Goal: Task Accomplishment & Management: Complete application form

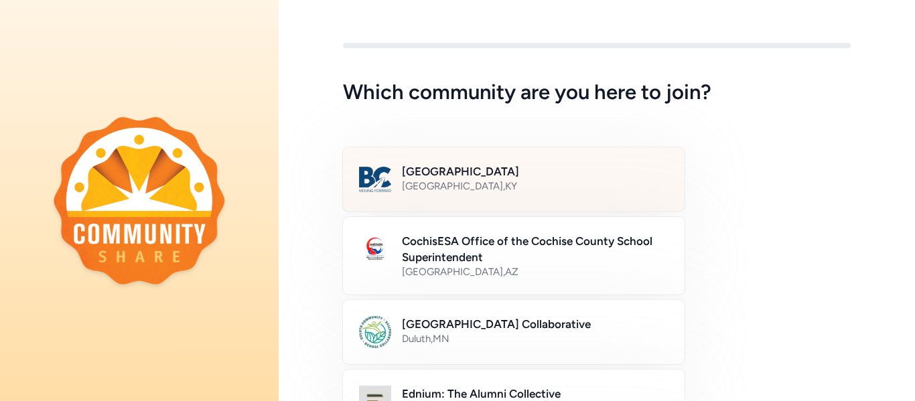
click at [495, 168] on h2 "[GEOGRAPHIC_DATA]" at bounding box center [535, 171] width 266 height 16
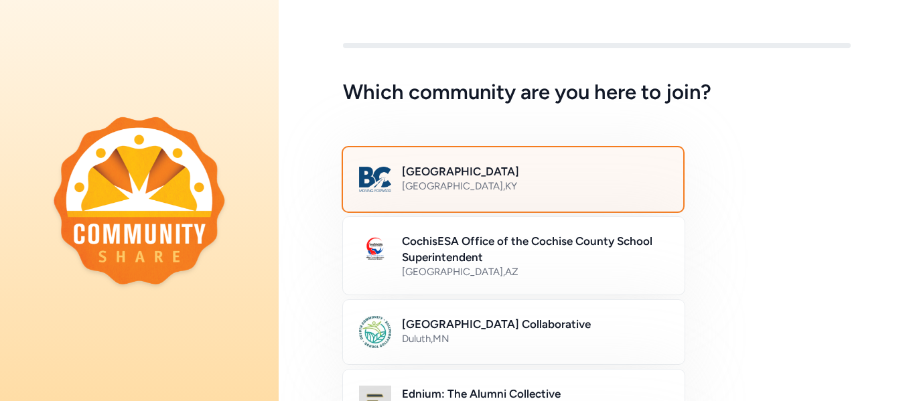
click at [495, 168] on h2 "[GEOGRAPHIC_DATA]" at bounding box center [534, 171] width 265 height 16
click at [551, 200] on div "Bullitt County Public Schools [GEOGRAPHIC_DATA] , [GEOGRAPHIC_DATA]" at bounding box center [512, 179] width 343 height 67
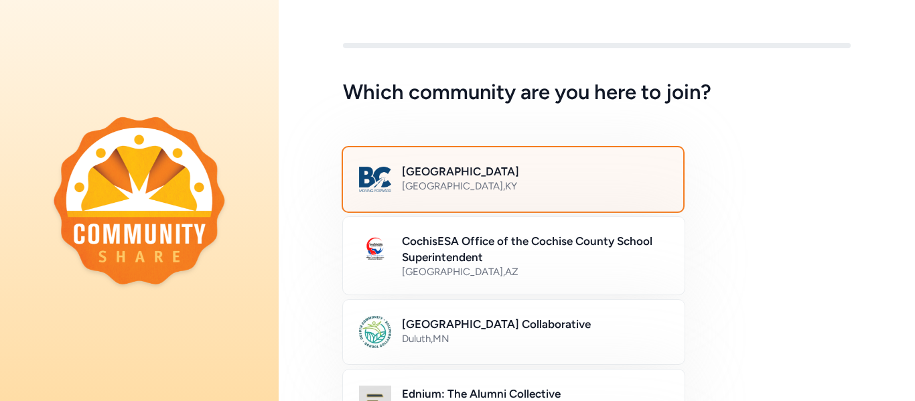
click at [551, 200] on div "Bullitt County Public Schools [GEOGRAPHIC_DATA] , [GEOGRAPHIC_DATA]" at bounding box center [512, 179] width 343 height 67
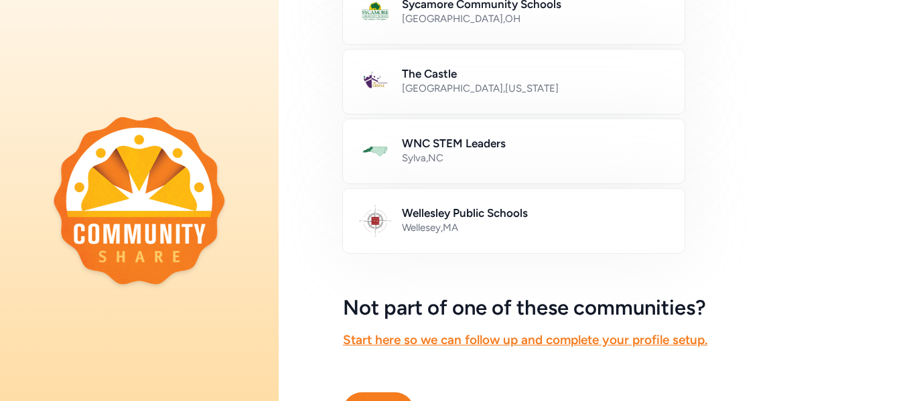
scroll to position [879, 0]
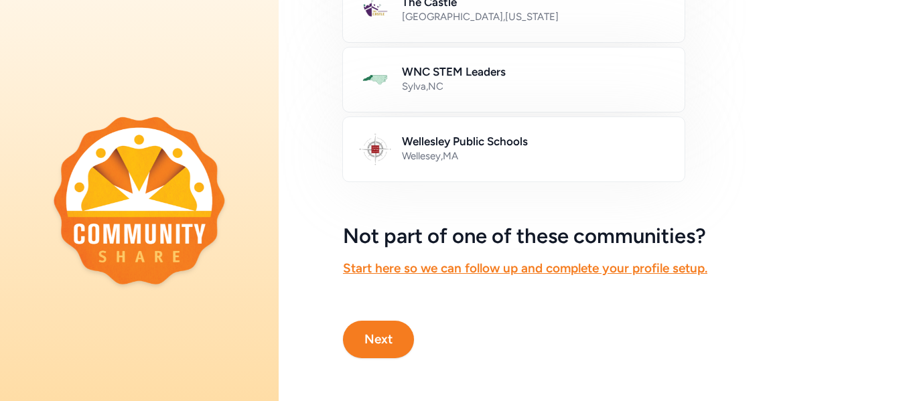
click at [367, 337] on button "Next" at bounding box center [378, 339] width 71 height 37
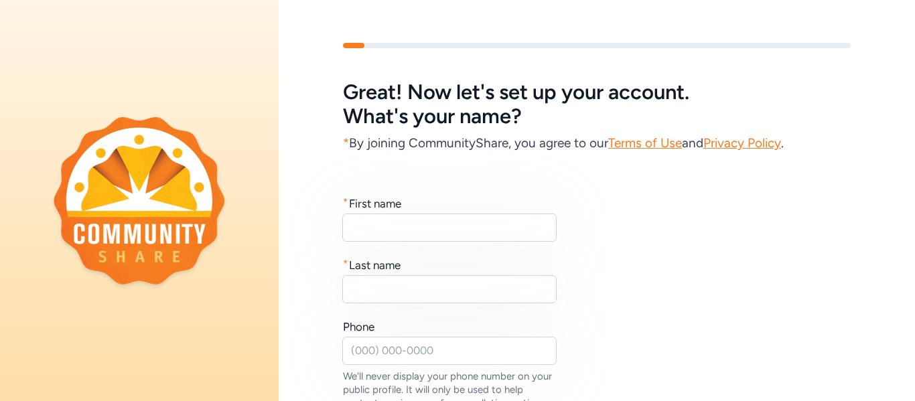
click at [381, 247] on div "* First name * Last name Phone We'll never display your phone number on your pu…" at bounding box center [596, 315] width 507 height 241
click at [407, 218] on input "text" at bounding box center [449, 228] width 214 height 28
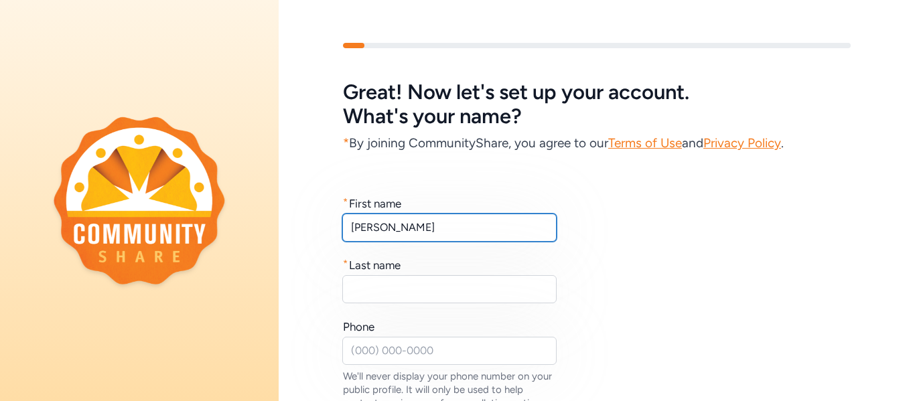
type input "[PERSON_NAME]"
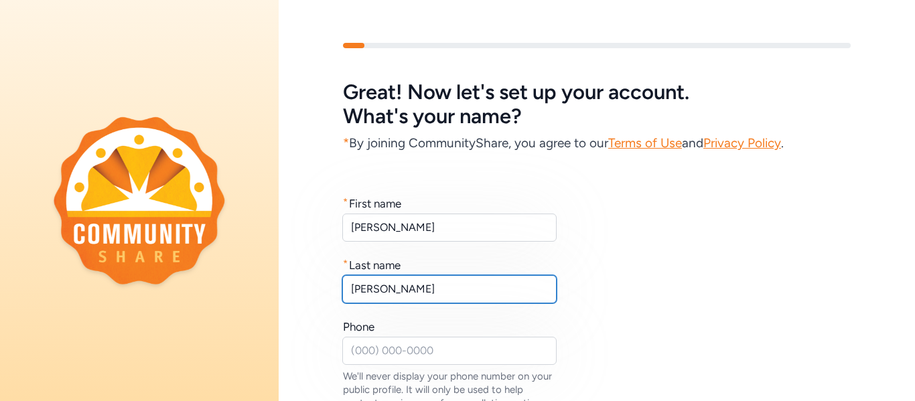
type input "[PERSON_NAME]"
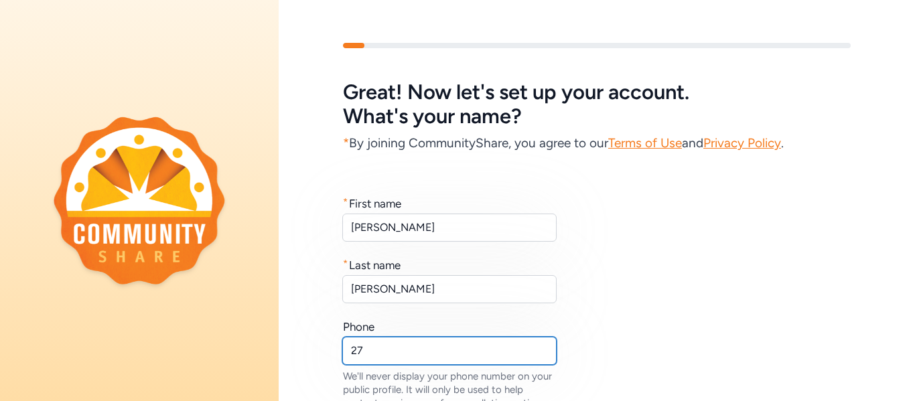
type input "2"
type input "5028696715"
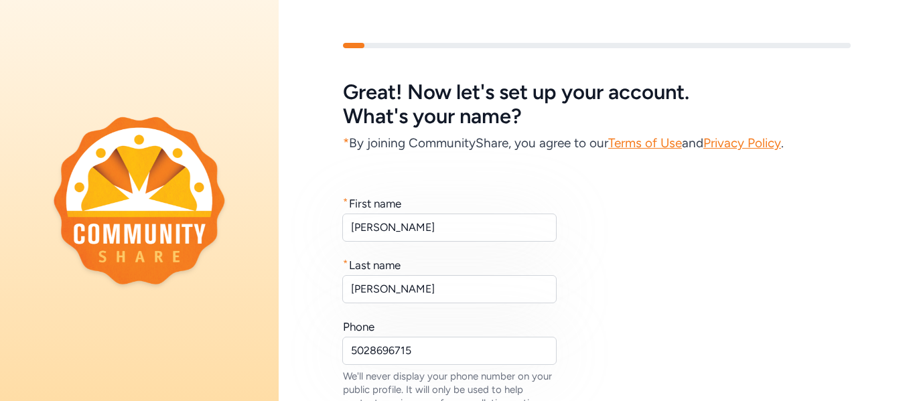
click at [654, 368] on div "* First name [PERSON_NAME] * Last name [PERSON_NAME] Phone [PHONE_NUMBER] We'll…" at bounding box center [596, 315] width 507 height 241
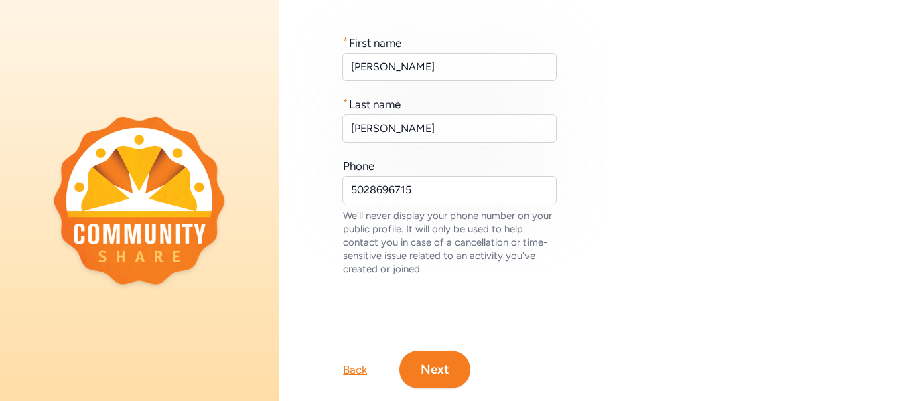
scroll to position [187, 0]
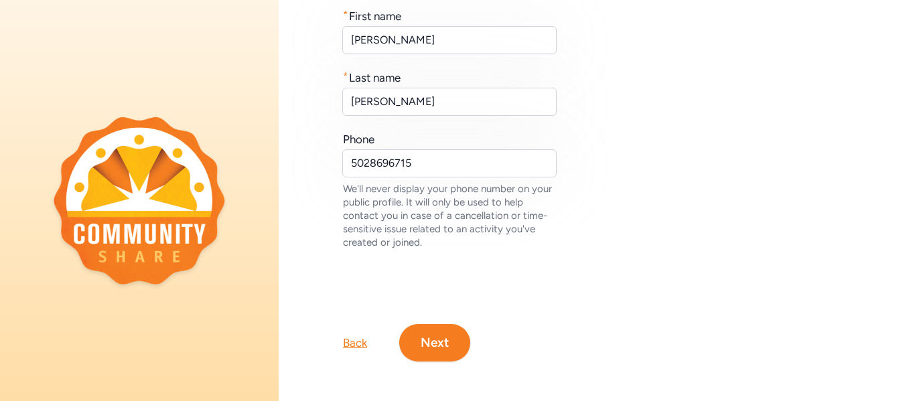
click at [451, 355] on button "Next" at bounding box center [434, 342] width 71 height 37
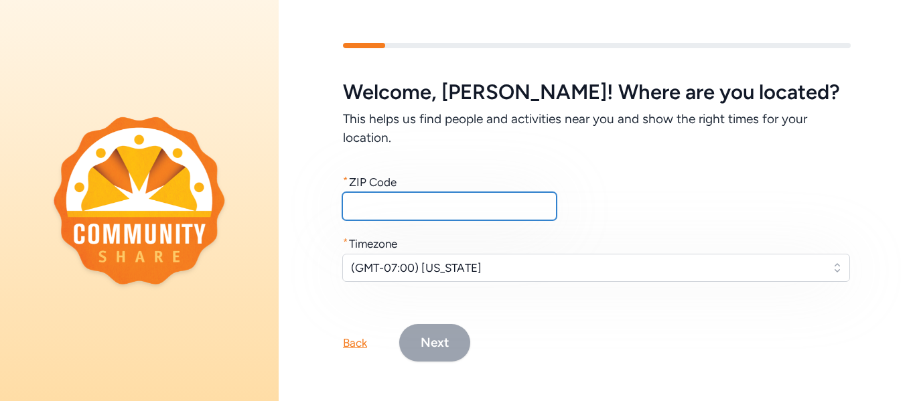
click at [397, 216] on input "text" at bounding box center [449, 206] width 214 height 28
type input "42701"
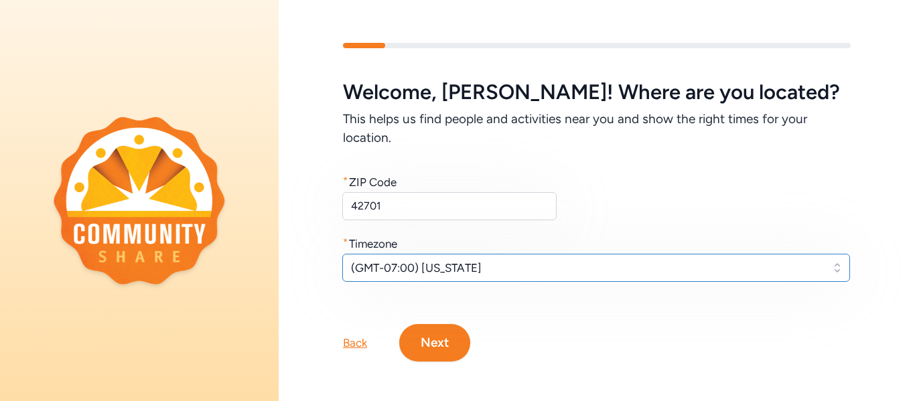
click at [460, 276] on button "(GMT-07:00) [US_STATE]" at bounding box center [595, 268] width 507 height 28
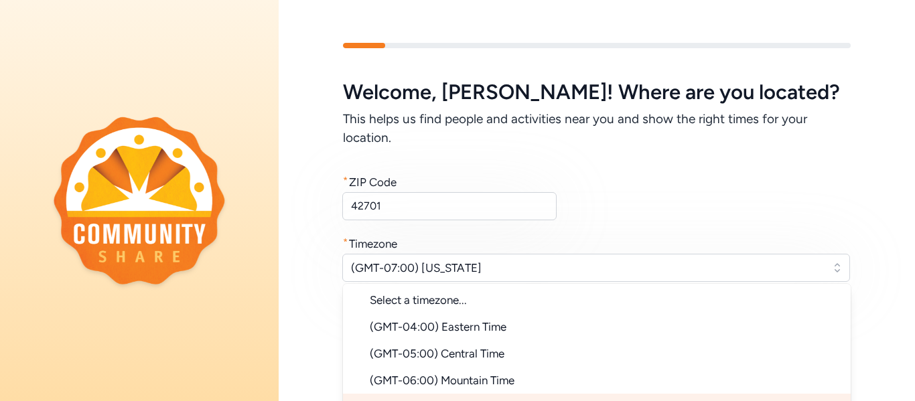
scroll to position [19, 0]
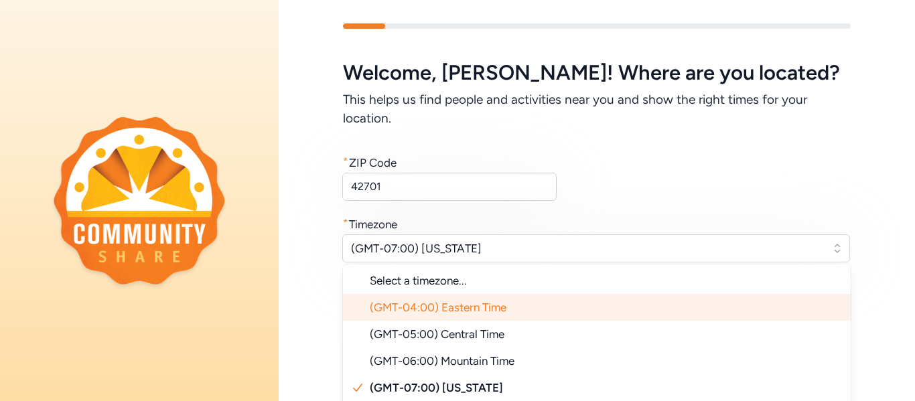
click at [466, 317] on li "(GMT-04:00) Eastern Time" at bounding box center [596, 307] width 507 height 27
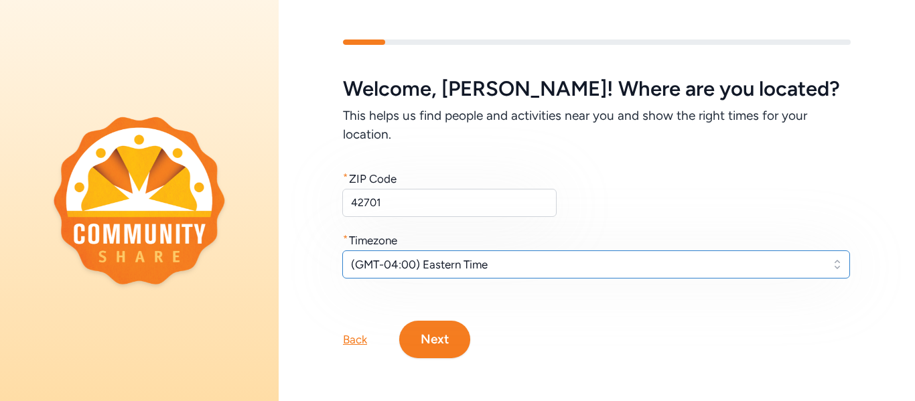
scroll to position [3, 0]
click at [445, 334] on button "Next" at bounding box center [434, 339] width 71 height 37
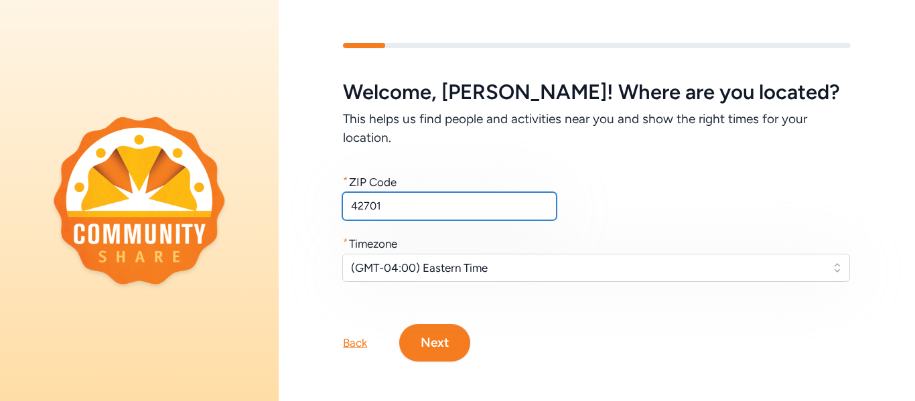
click at [393, 209] on input "42701" at bounding box center [449, 206] width 214 height 28
type input "40165"
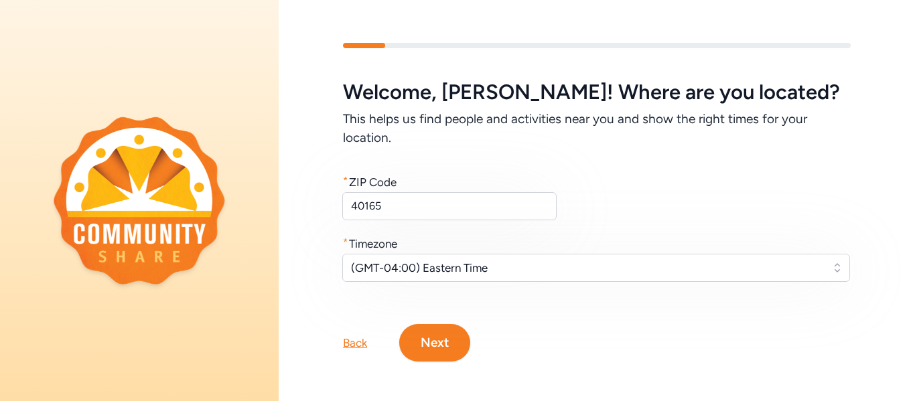
click at [437, 340] on button "Next" at bounding box center [434, 342] width 71 height 37
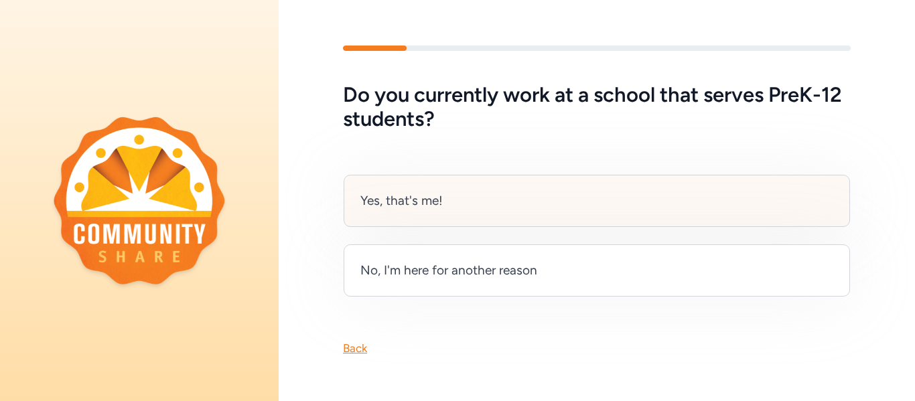
click at [465, 189] on div "Yes, that's me!" at bounding box center [596, 201] width 506 height 52
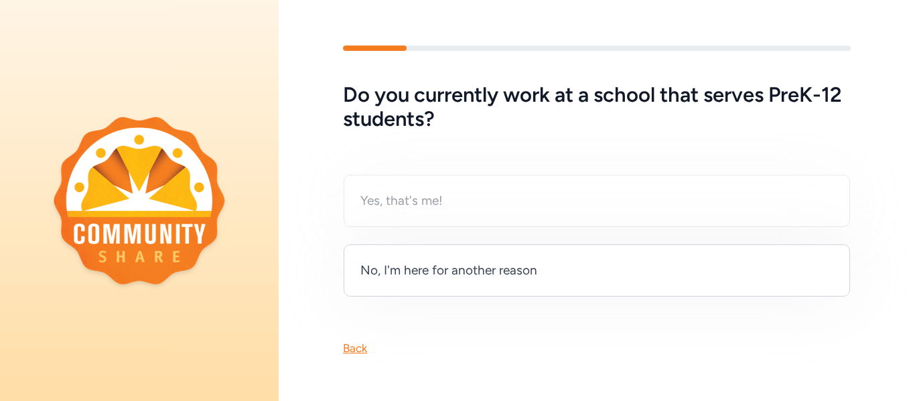
click at [429, 330] on div "Back" at bounding box center [597, 326] width 636 height 59
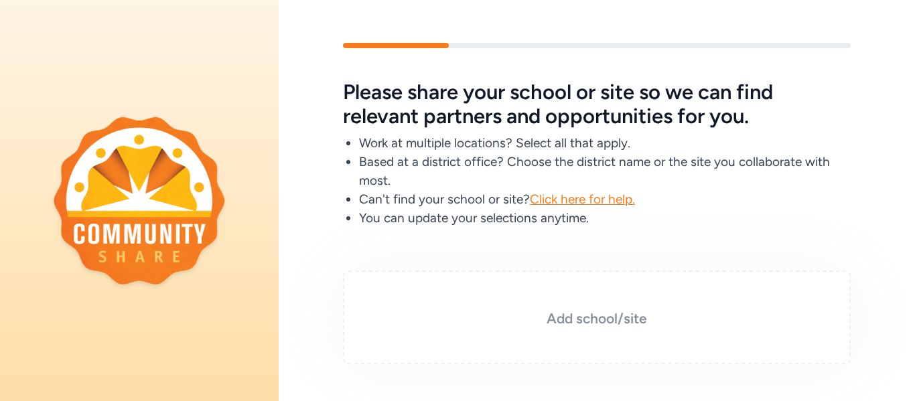
click at [578, 322] on h3 "Add school/site" at bounding box center [596, 318] width 441 height 19
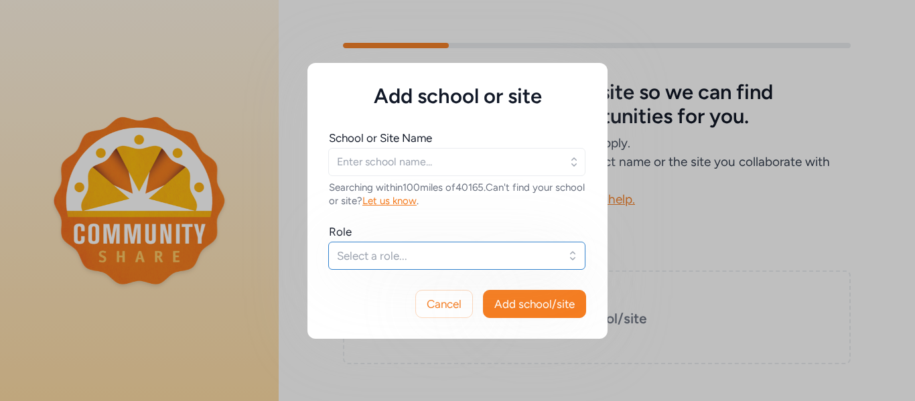
click at [387, 258] on span "Select a role..." at bounding box center [447, 256] width 221 height 16
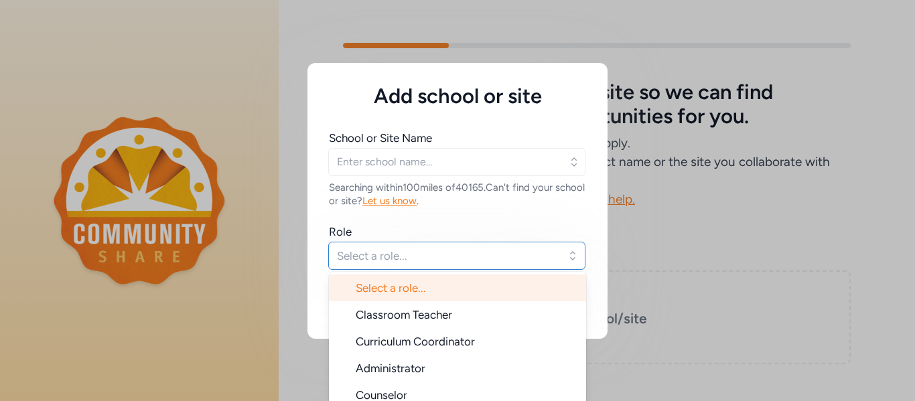
click at [387, 258] on span "Select a role..." at bounding box center [447, 256] width 221 height 16
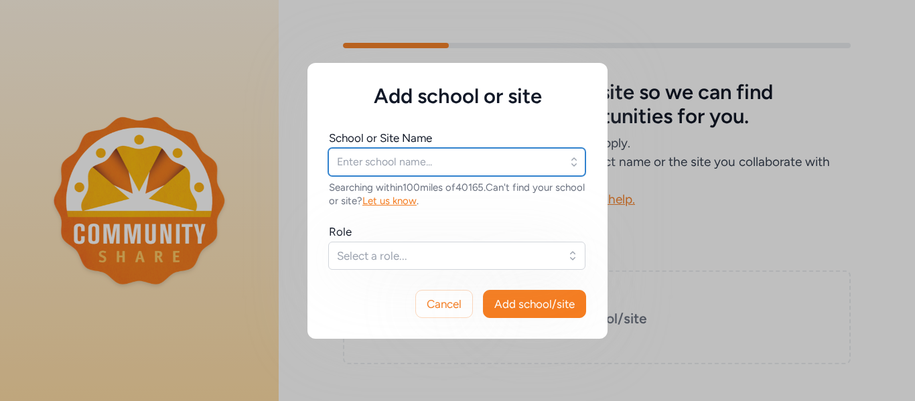
click at [381, 159] on input "text" at bounding box center [456, 162] width 257 height 28
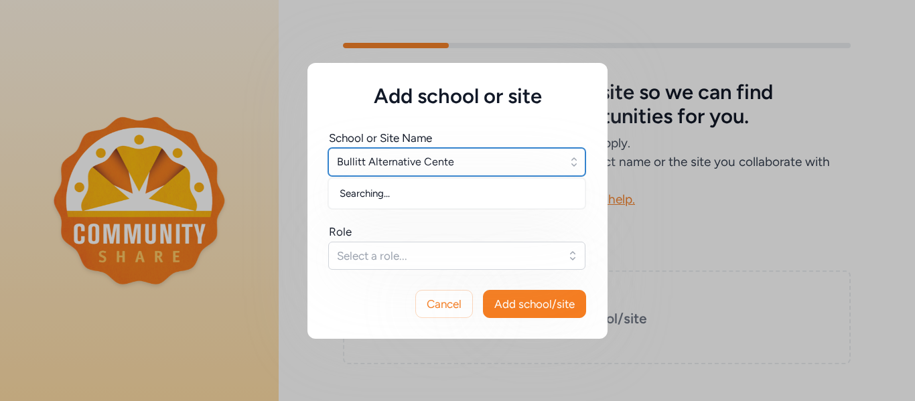
type input "[GEOGRAPHIC_DATA]"
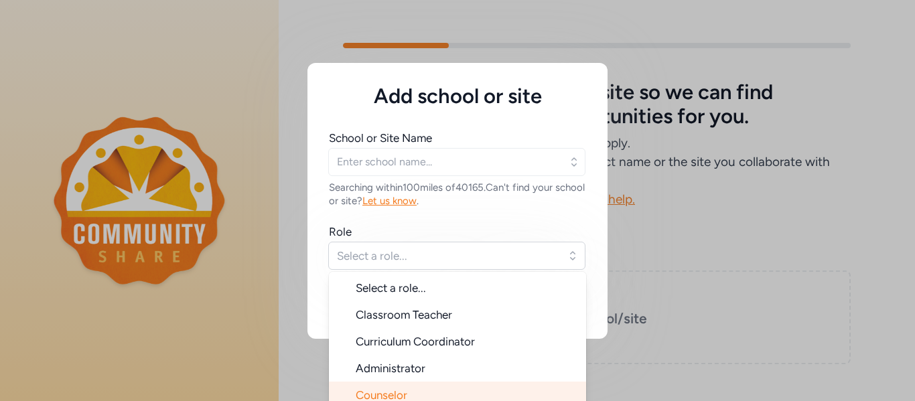
click at [419, 392] on li "Counselor" at bounding box center [457, 395] width 257 height 27
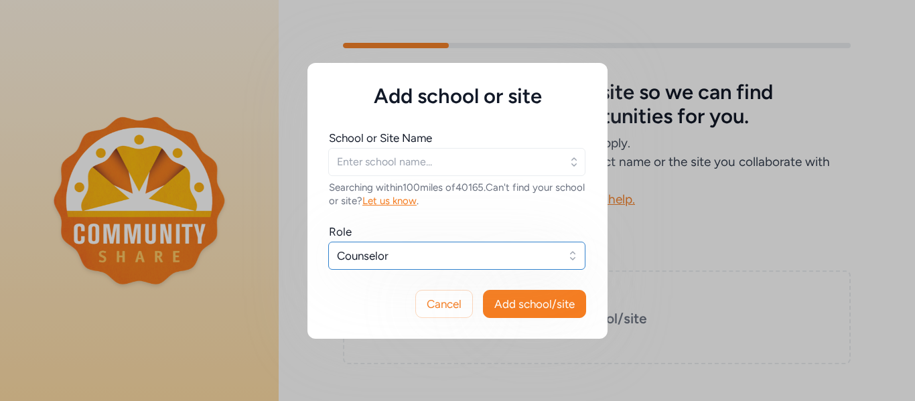
click at [505, 269] on button "Counselor" at bounding box center [456, 256] width 257 height 28
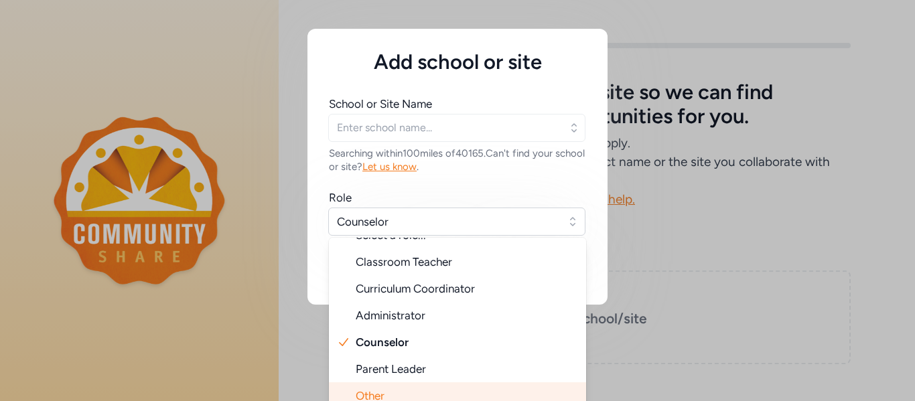
scroll to position [42, 0]
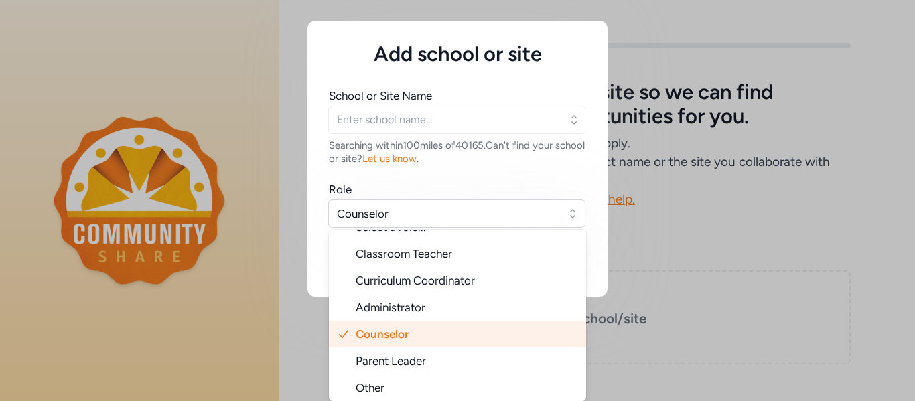
click at [393, 329] on span "Counselor" at bounding box center [381, 333] width 53 height 13
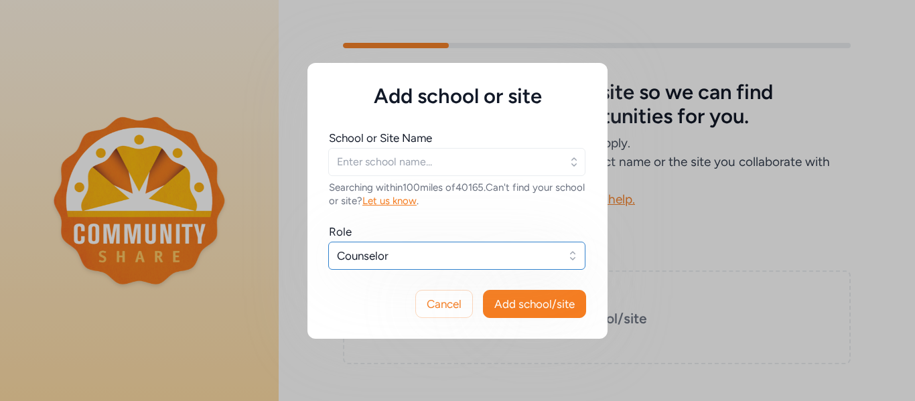
scroll to position [0, 0]
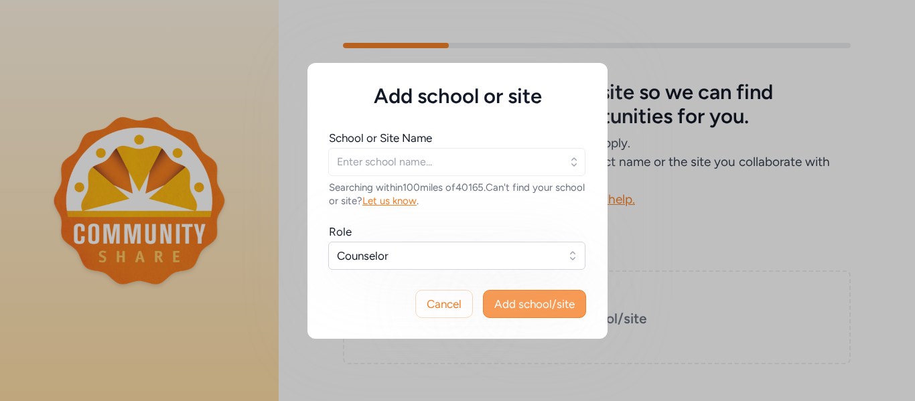
click at [531, 311] on span "Add school/site" at bounding box center [534, 304] width 80 height 16
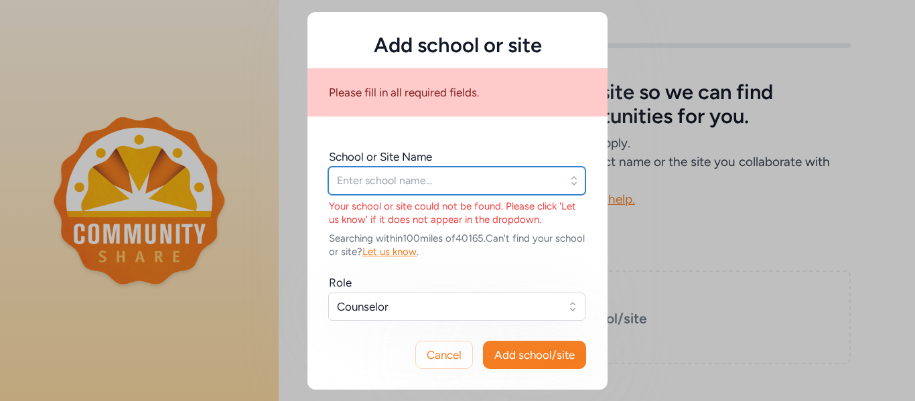
click at [457, 185] on input "text" at bounding box center [456, 181] width 257 height 28
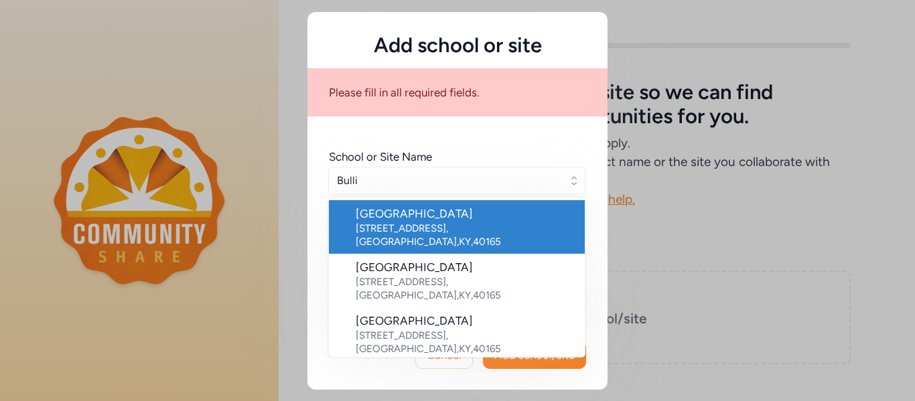
click at [473, 216] on div "[GEOGRAPHIC_DATA]" at bounding box center [464, 214] width 218 height 16
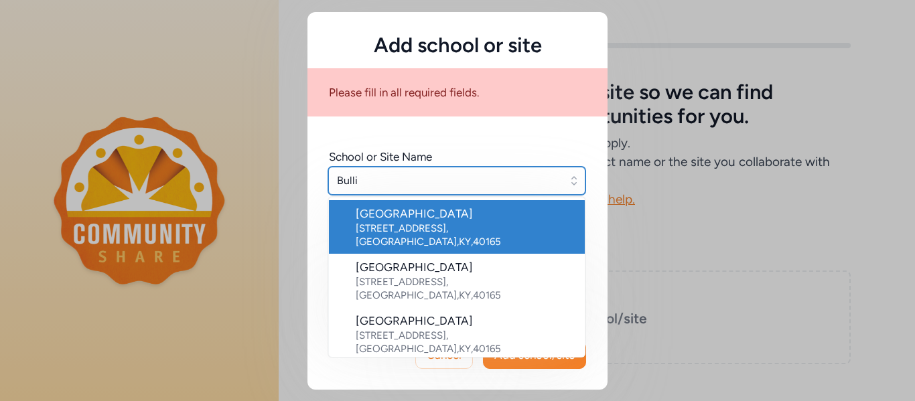
type input "[GEOGRAPHIC_DATA]"
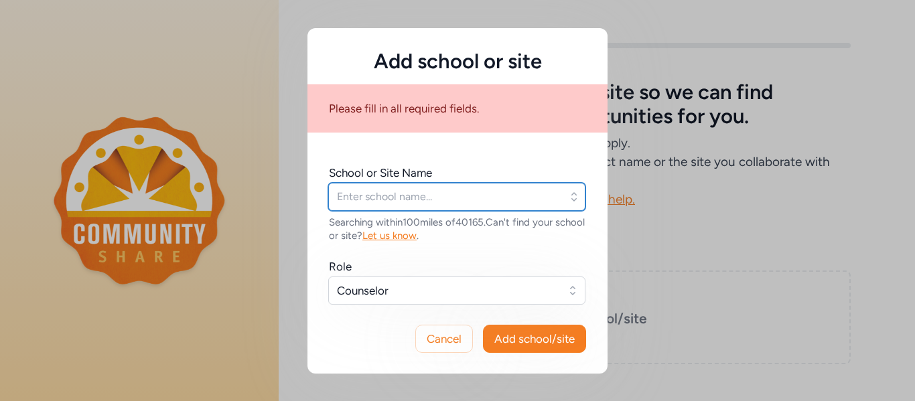
click at [482, 203] on input "text" at bounding box center [456, 197] width 257 height 28
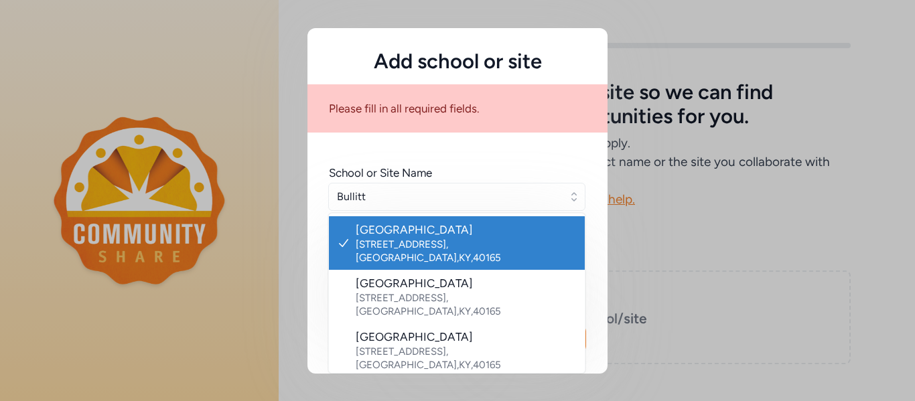
click at [493, 235] on div "[GEOGRAPHIC_DATA]" at bounding box center [464, 230] width 218 height 16
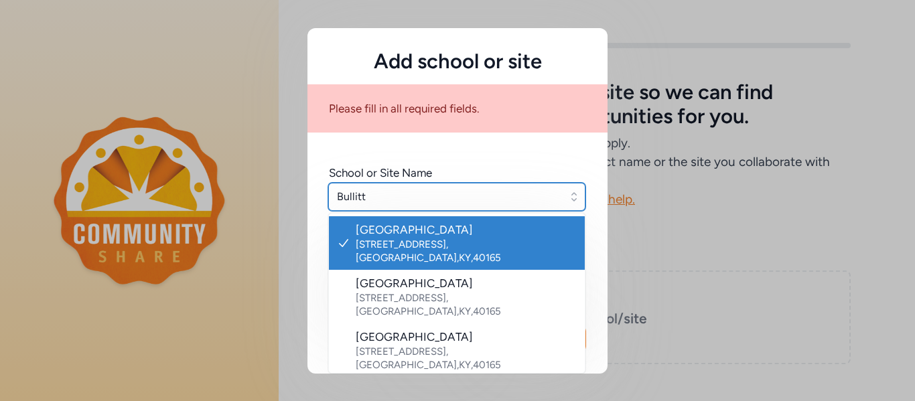
type input "[GEOGRAPHIC_DATA]"
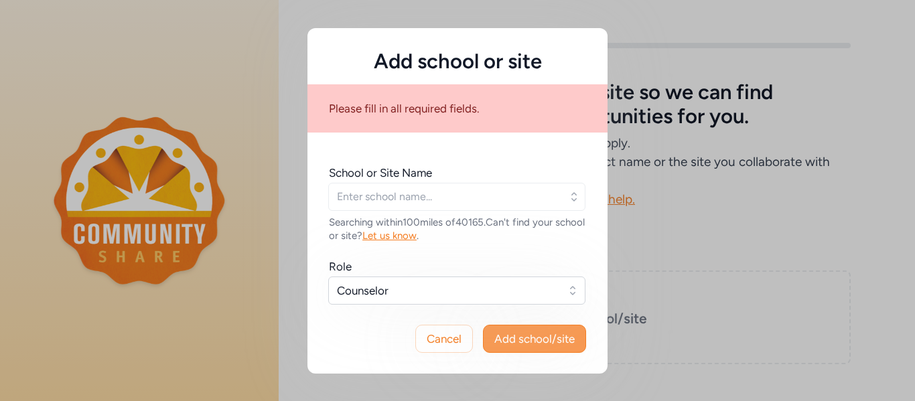
click at [513, 343] on span "Add school/site" at bounding box center [534, 339] width 80 height 16
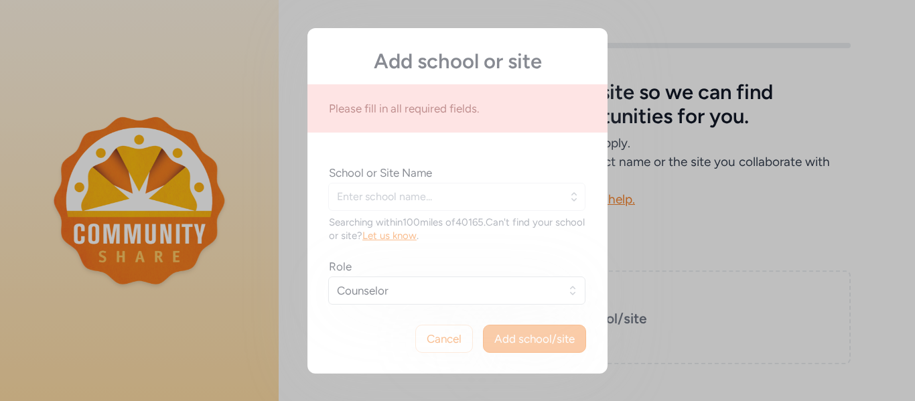
type input "[GEOGRAPHIC_DATA]"
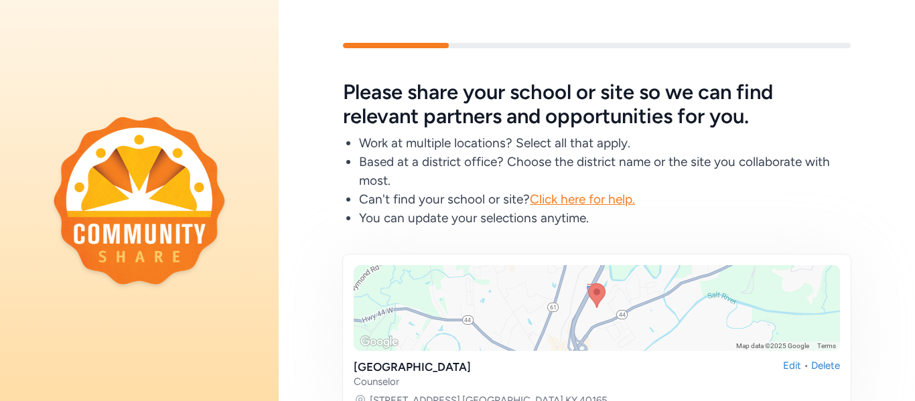
click at [303, 367] on div "Please share your school or site so we can find relevant partners and opportuni…" at bounding box center [597, 303] width 636 height 447
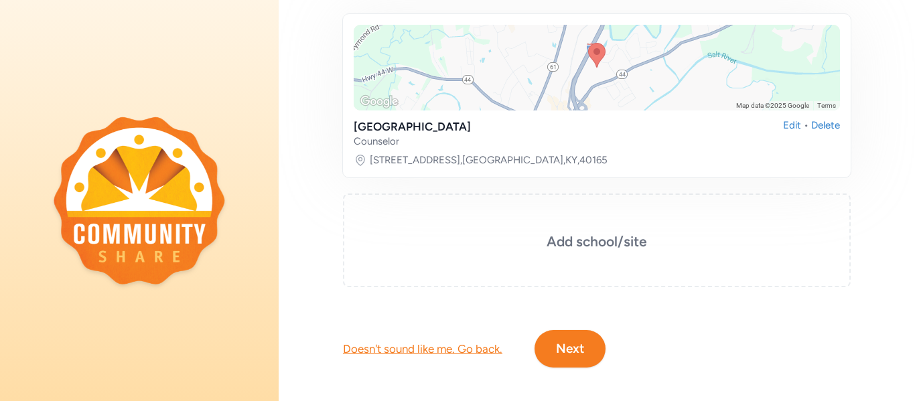
scroll to position [250, 0]
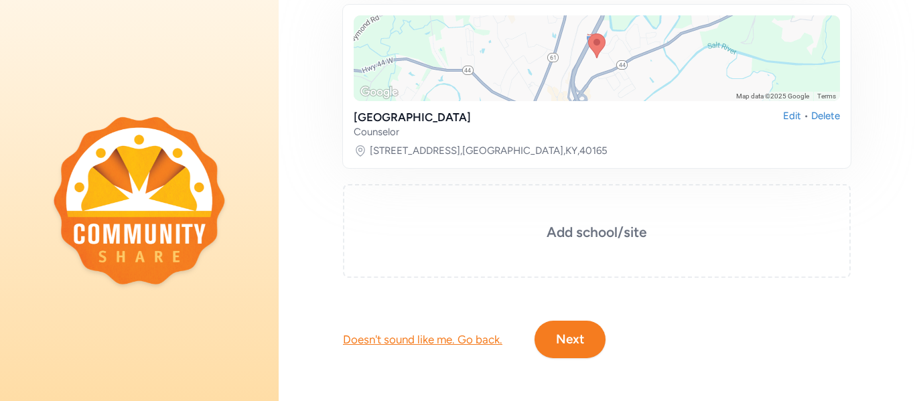
click at [573, 329] on button "Next" at bounding box center [569, 339] width 71 height 37
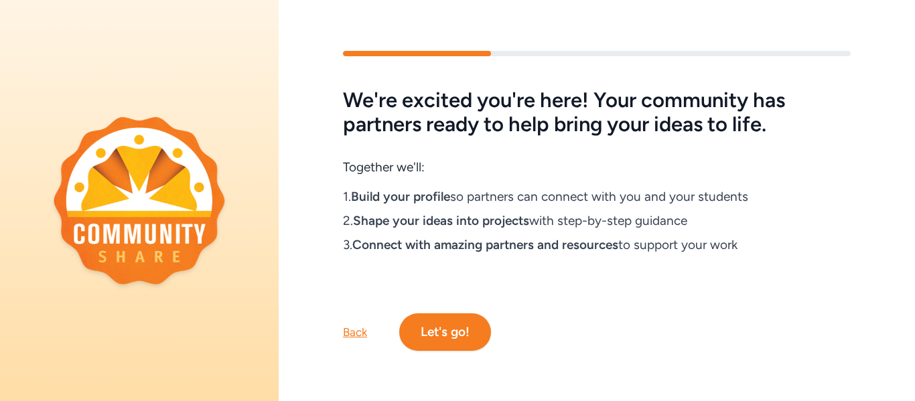
click at [440, 343] on button "Let's go!" at bounding box center [445, 331] width 92 height 37
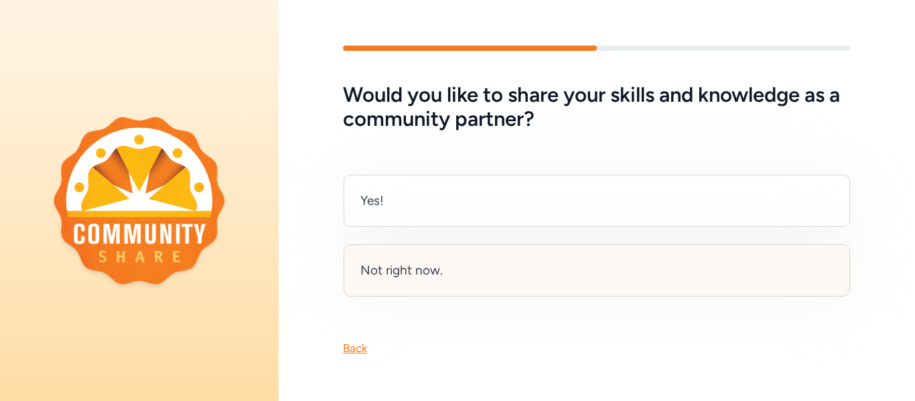
click at [435, 267] on div "Not right now." at bounding box center [401, 270] width 82 height 19
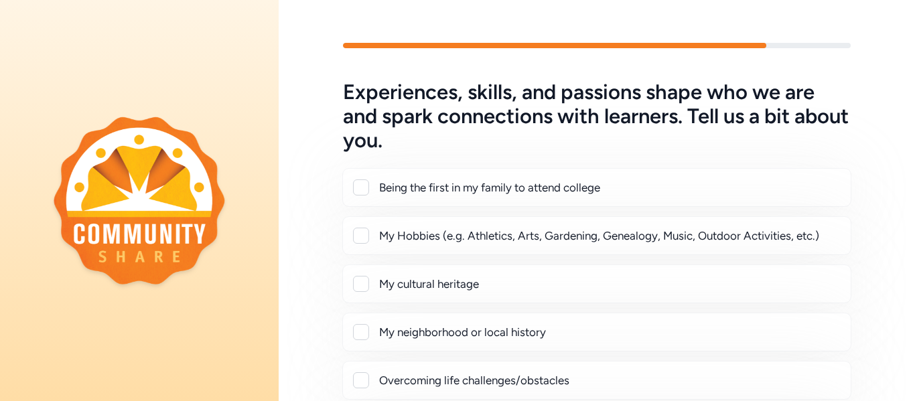
click at [359, 238] on div at bounding box center [361, 236] width 16 height 16
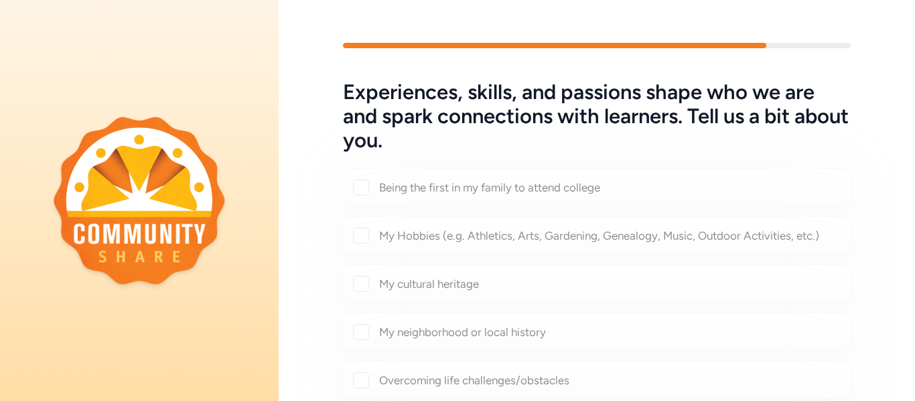
checkbox input "true"
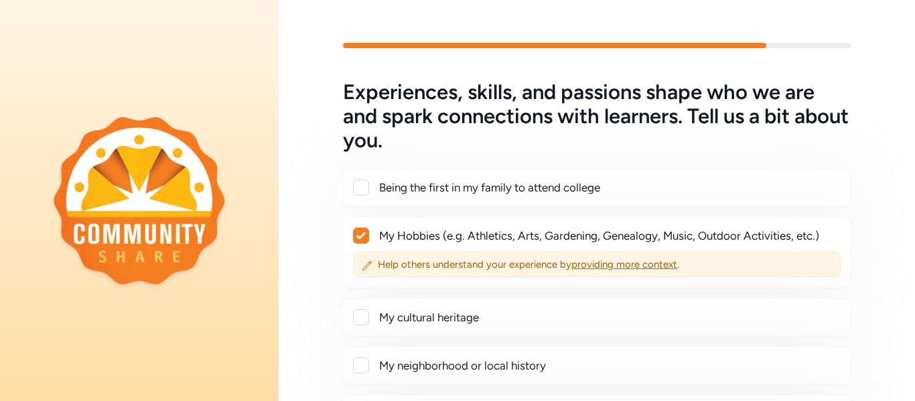
click at [333, 274] on div "Experiences, skills, and passions shape who we are and spark connections with l…" at bounding box center [597, 376] width 636 height 593
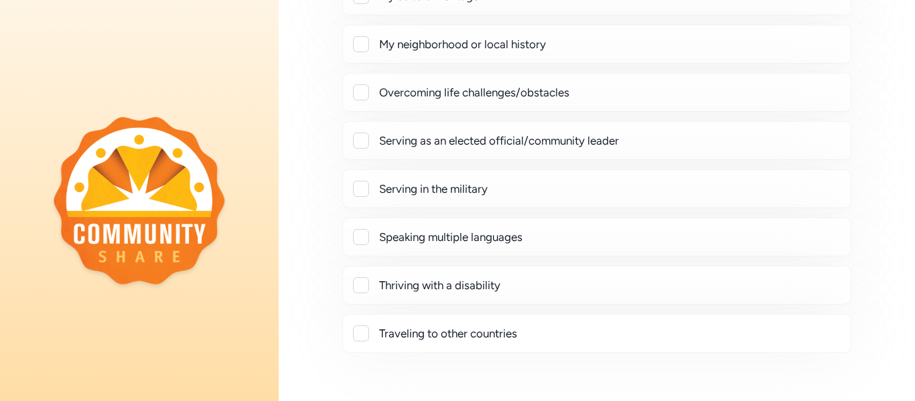
scroll to position [348, 0]
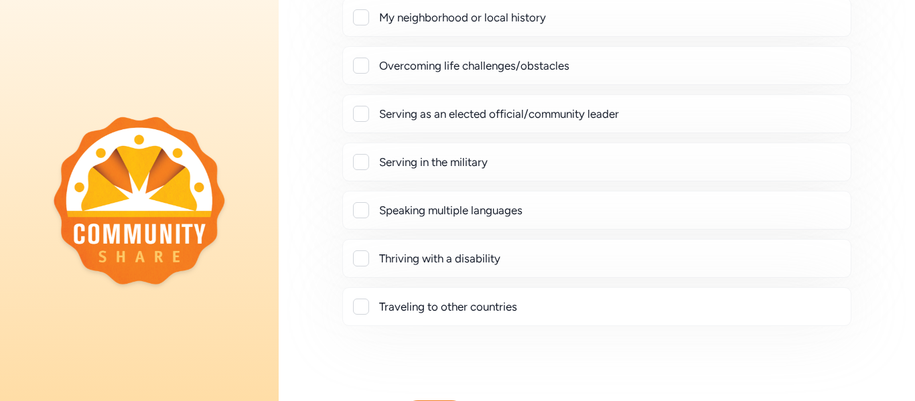
click at [369, 309] on div "Traveling to other countries" at bounding box center [596, 307] width 486 height 16
click at [360, 311] on div at bounding box center [361, 307] width 16 height 16
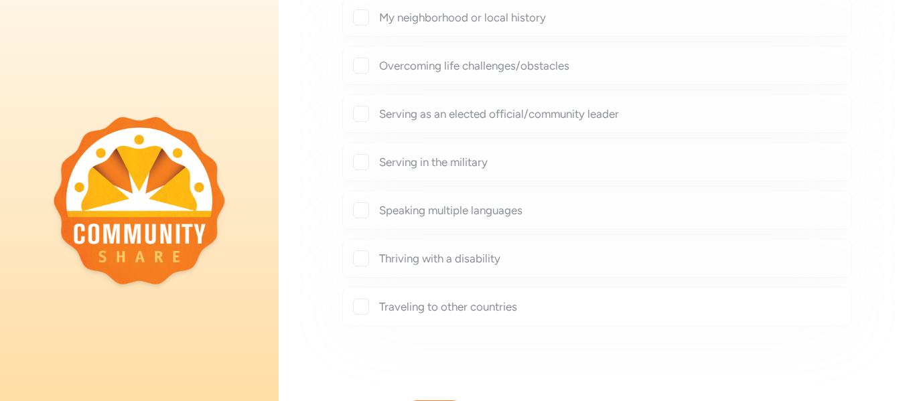
checkbox input "true"
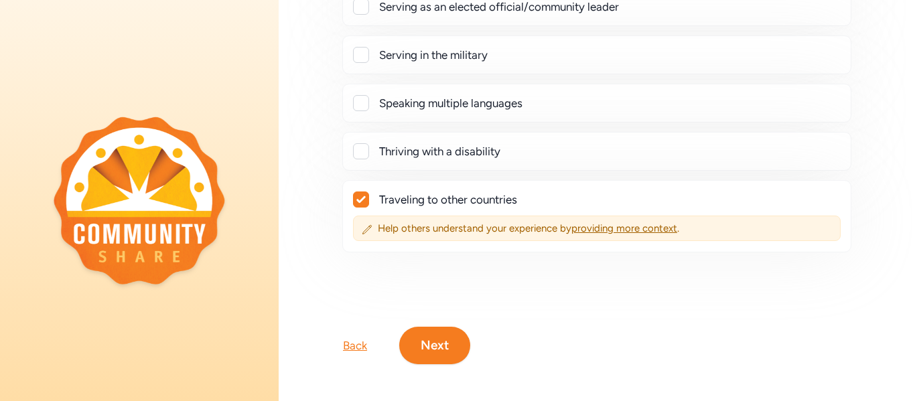
scroll to position [461, 0]
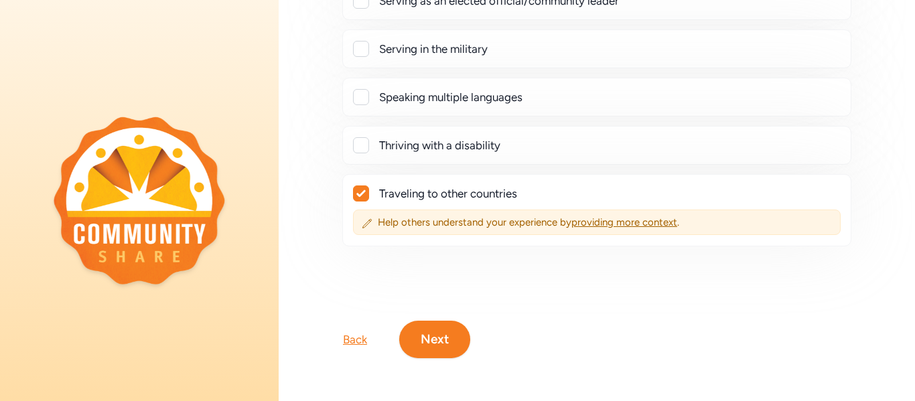
click at [441, 333] on button "Next" at bounding box center [434, 339] width 71 height 37
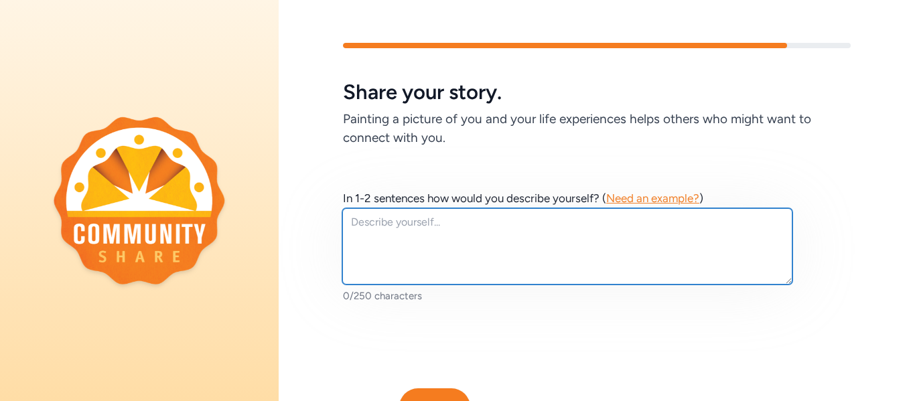
click at [380, 263] on textarea at bounding box center [567, 246] width 450 height 76
click at [490, 234] on textarea "I am a social worker" at bounding box center [567, 246] width 450 height 76
type textarea "I am a social worker at an alternative school in a rural area in [US_STATE]. I"
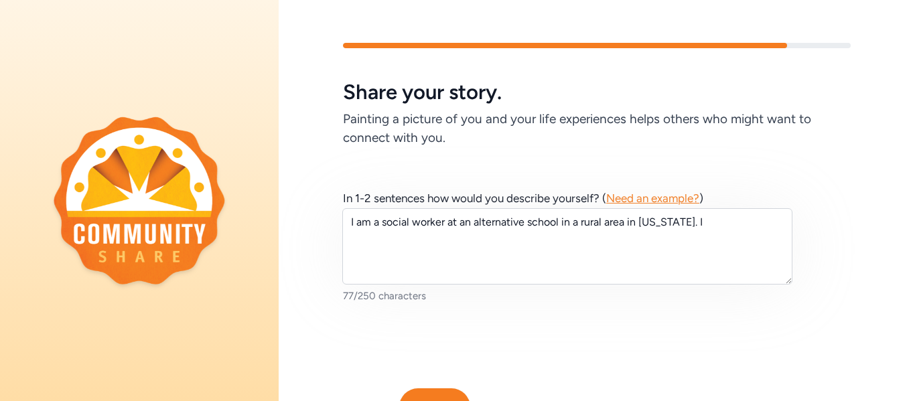
click at [368, 371] on div "Back Next" at bounding box center [597, 385] width 636 height 80
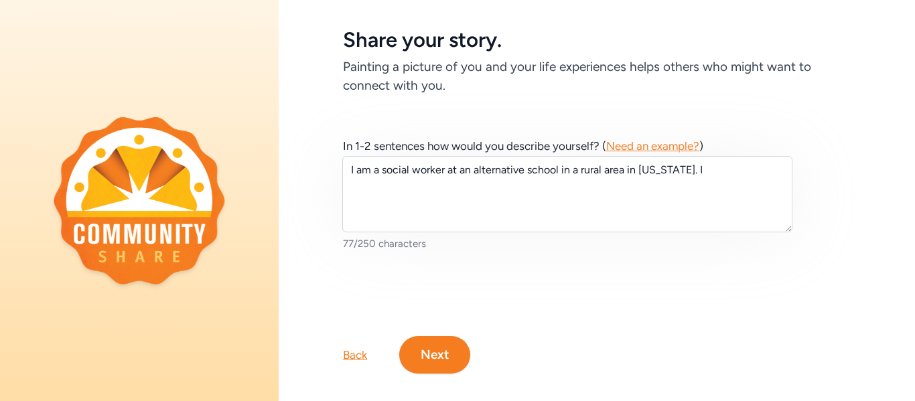
scroll to position [54, 0]
click at [423, 343] on button "Next" at bounding box center [434, 353] width 71 height 37
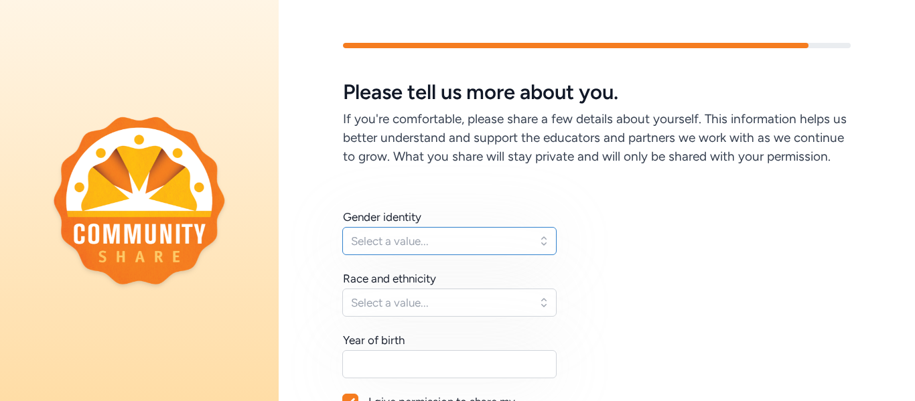
click at [414, 242] on span "Select a value..." at bounding box center [440, 241] width 178 height 16
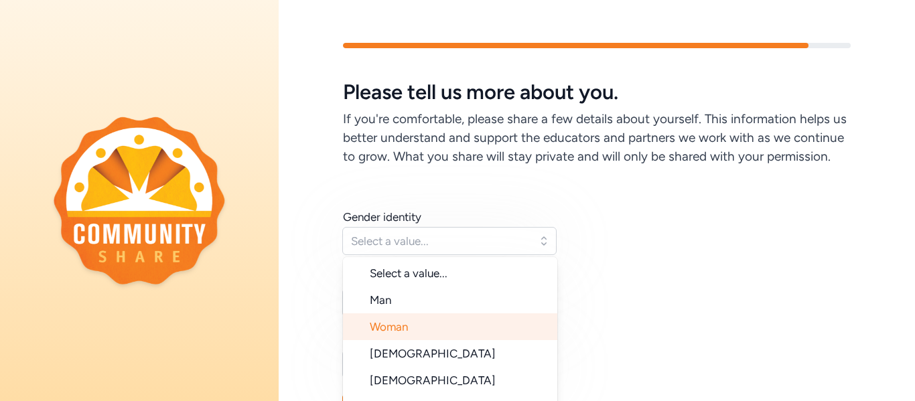
click at [400, 331] on span "Woman" at bounding box center [389, 326] width 38 height 13
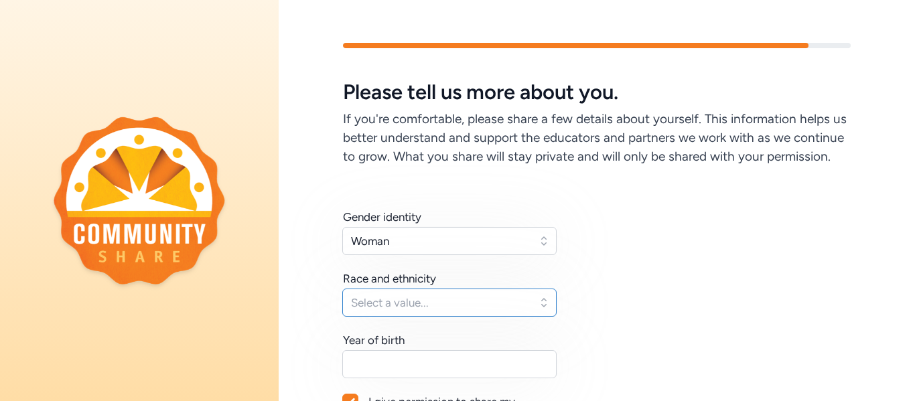
click at [406, 302] on span "Select a value..." at bounding box center [440, 303] width 178 height 16
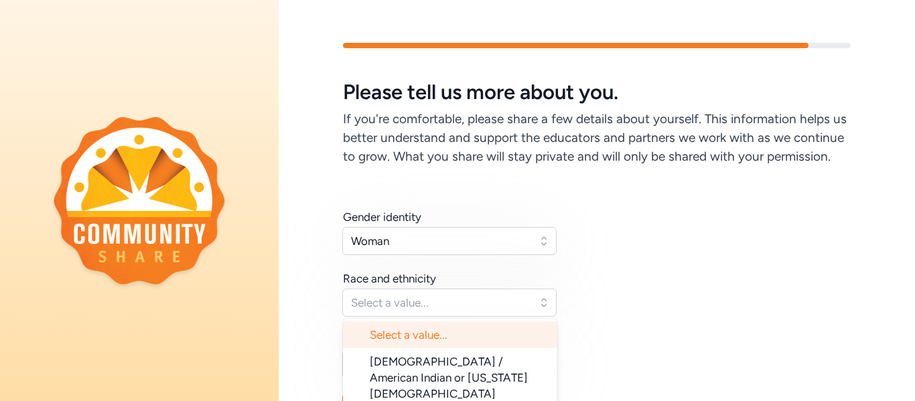
click at [307, 310] on div "Gender identity Woman Race and ethnicity Select a value... Select a value... [D…" at bounding box center [597, 320] width 636 height 308
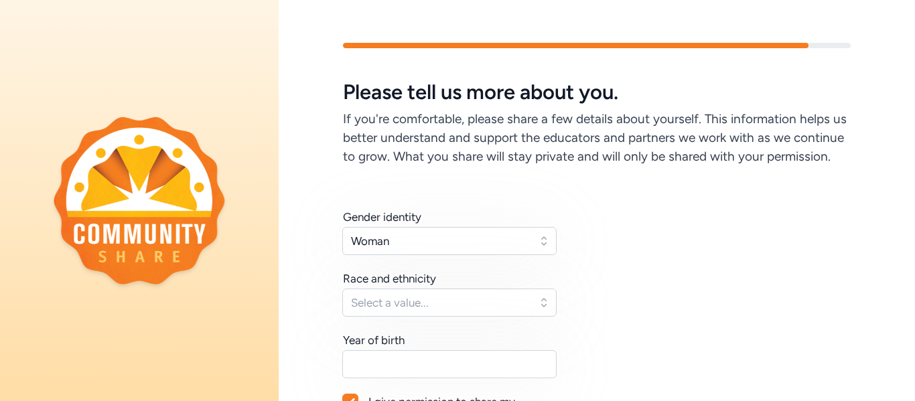
click at [588, 311] on div "Gender identity Woman Race and ethnicity Select a value... Year of birth I give…" at bounding box center [596, 341] width 507 height 265
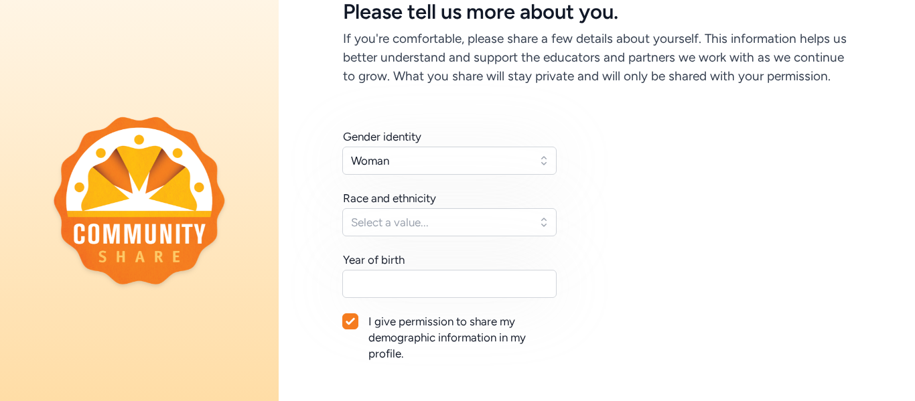
scroll to position [107, 0]
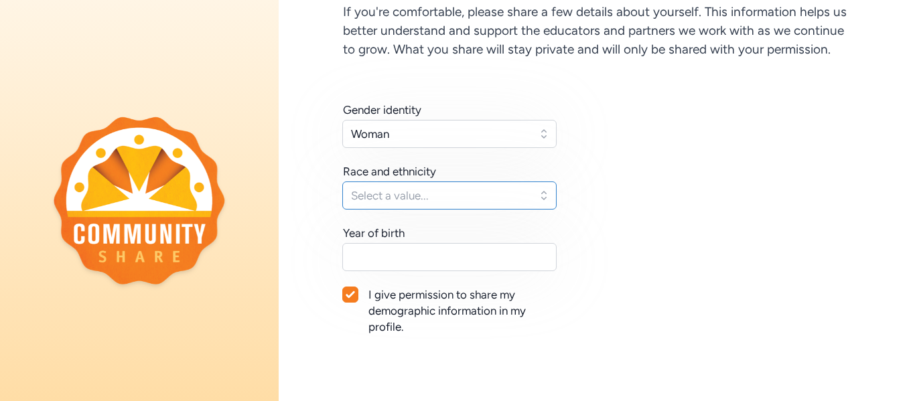
click at [475, 188] on span "Select a value..." at bounding box center [440, 195] width 178 height 16
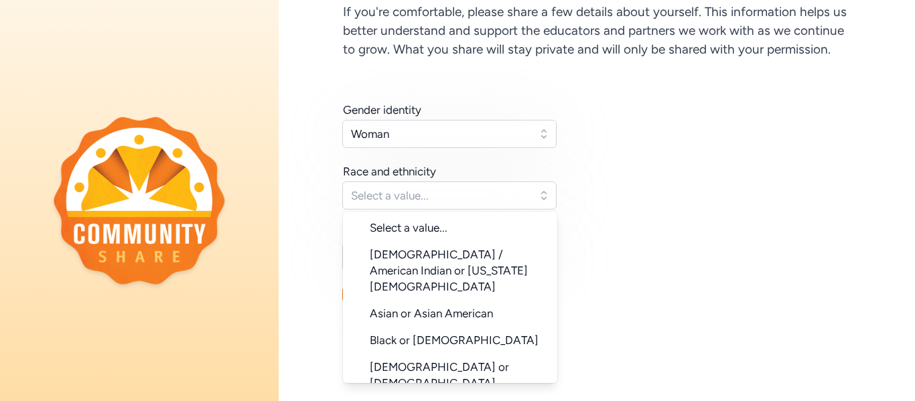
drag, startPoint x: 557, startPoint y: 286, endPoint x: 558, endPoint y: 310, distance: 24.1
click at [558, 310] on div "Gender identity Woman Race and ethnicity Select a value... Select a value... [D…" at bounding box center [596, 234] width 507 height 265
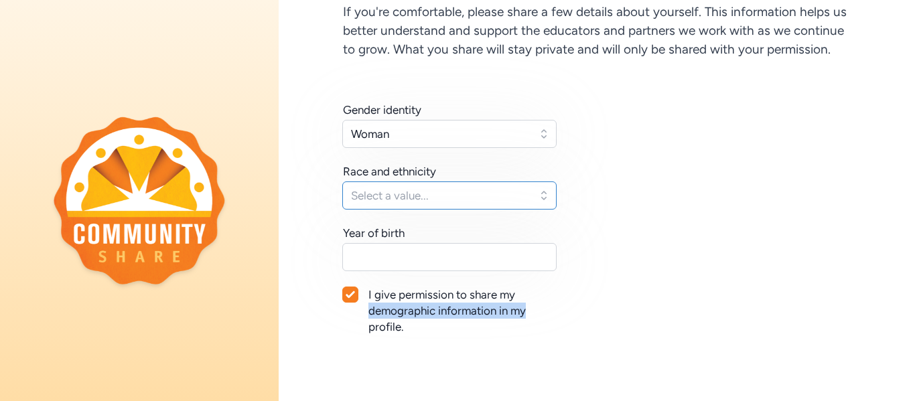
click at [537, 196] on button "Select a value..." at bounding box center [449, 195] width 214 height 28
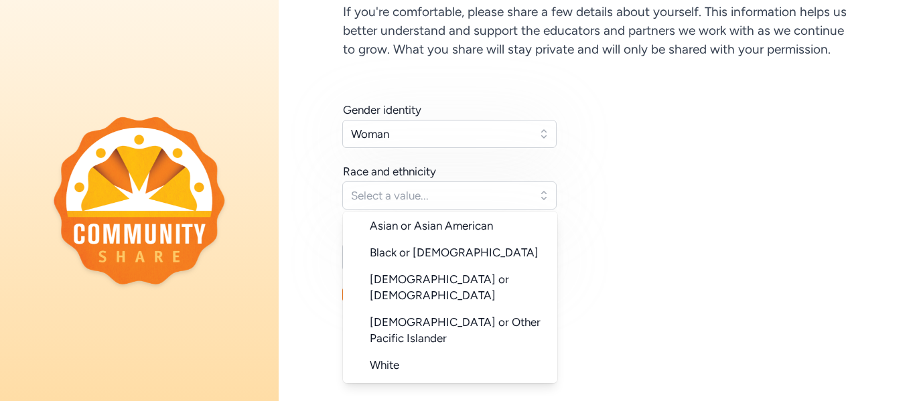
scroll to position [92, 0]
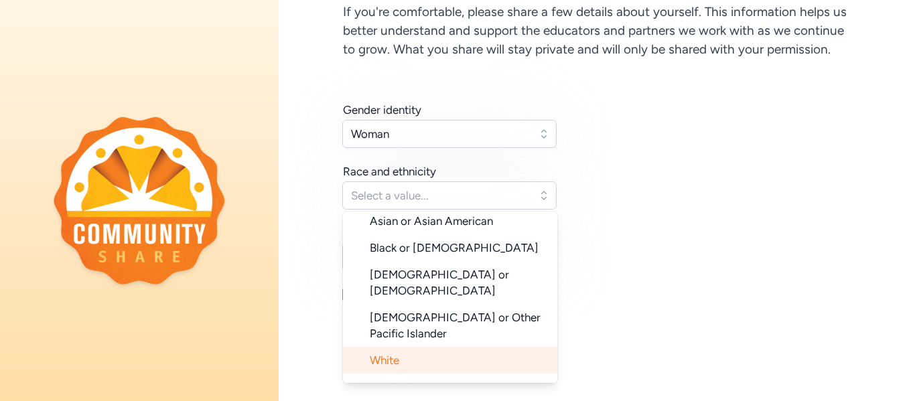
click at [446, 347] on li "White" at bounding box center [450, 360] width 214 height 27
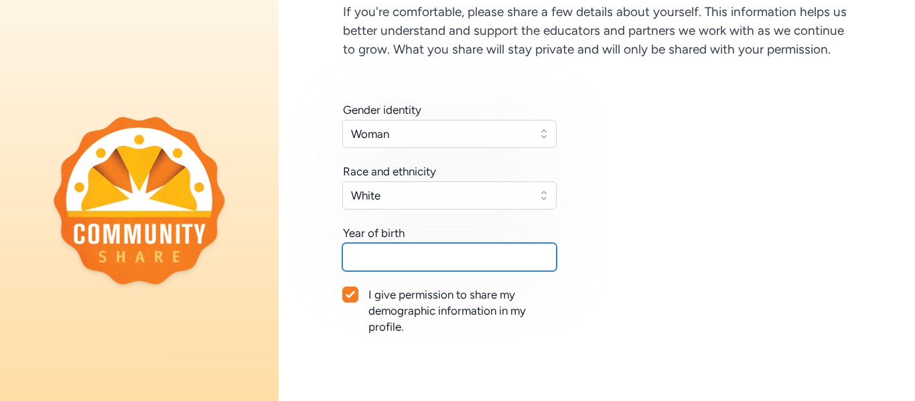
click at [411, 260] on input "text" at bounding box center [449, 257] width 214 height 28
type input "1982"
click at [339, 331] on div "Gender identity Woman Race and ethnicity White Year of birth [DEMOGRAPHIC_DATA]…" at bounding box center [597, 213] width 636 height 308
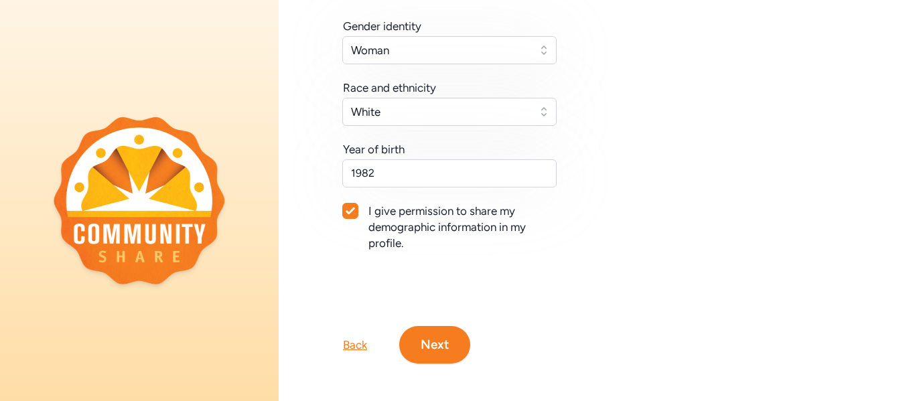
scroll to position [196, 0]
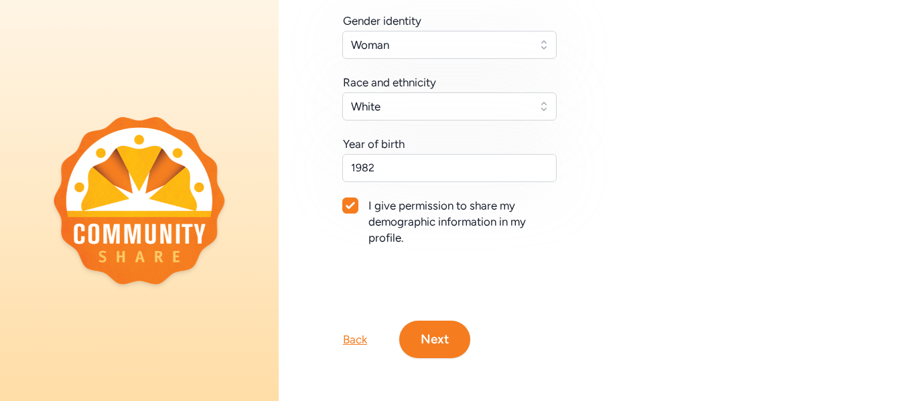
click at [454, 342] on button "Next" at bounding box center [434, 339] width 71 height 37
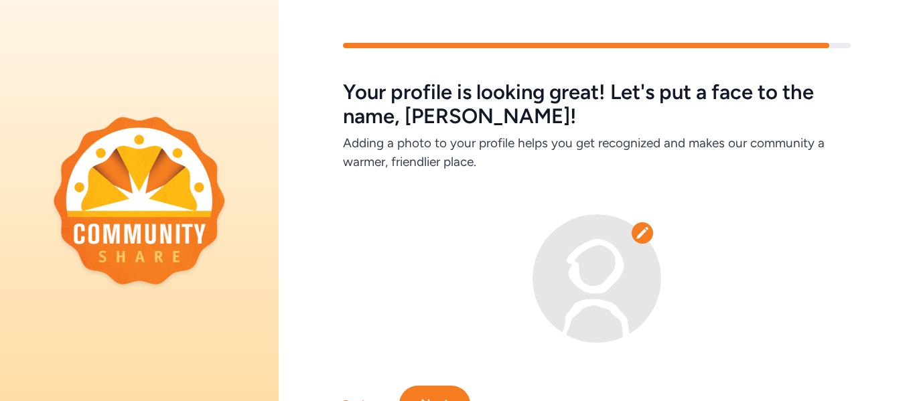
click at [790, 287] on div at bounding box center [596, 278] width 507 height 129
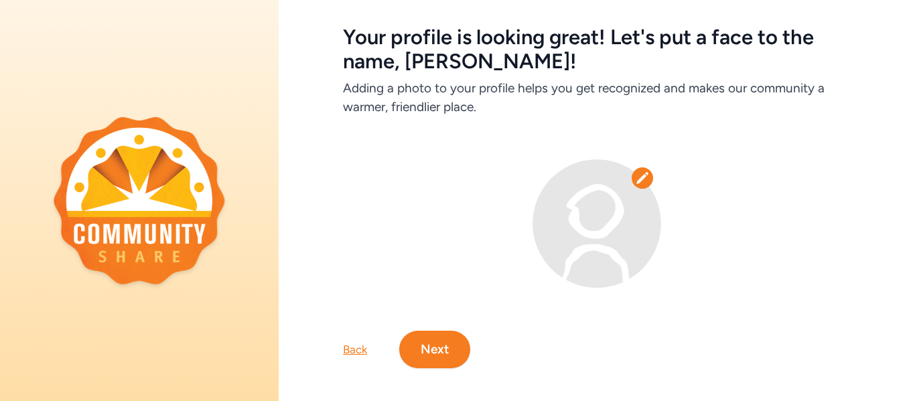
scroll to position [65, 0]
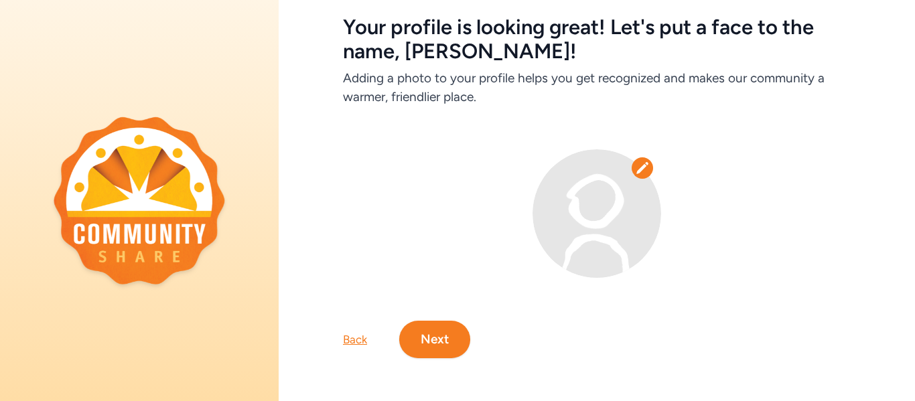
click at [443, 345] on button "Next" at bounding box center [434, 339] width 71 height 37
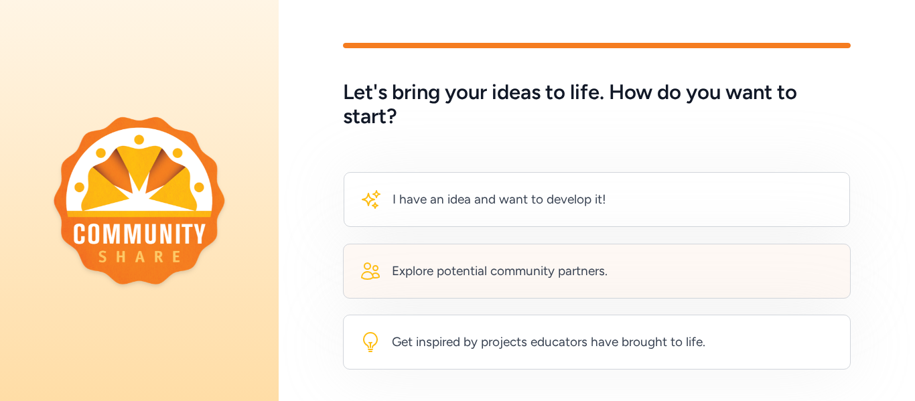
click at [419, 270] on div "Explore potential community partners." at bounding box center [500, 271] width 216 height 19
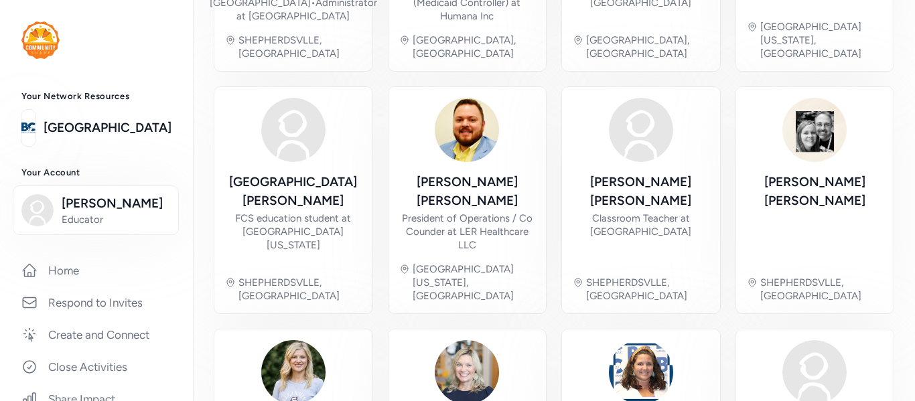
scroll to position [588, 0]
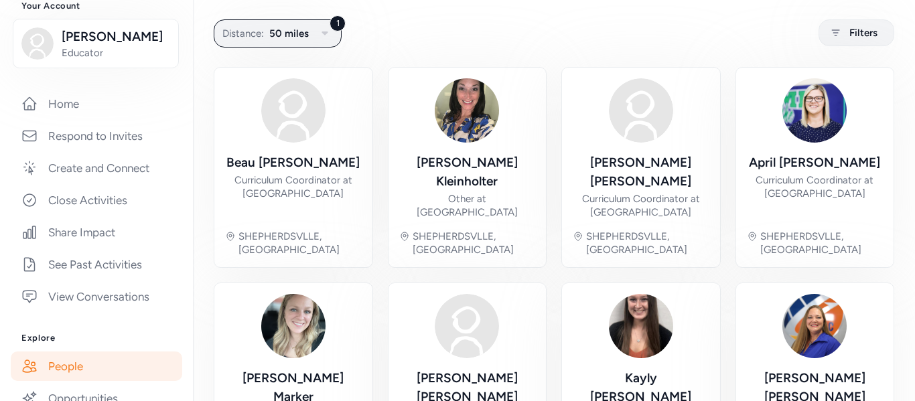
scroll to position [169, 0]
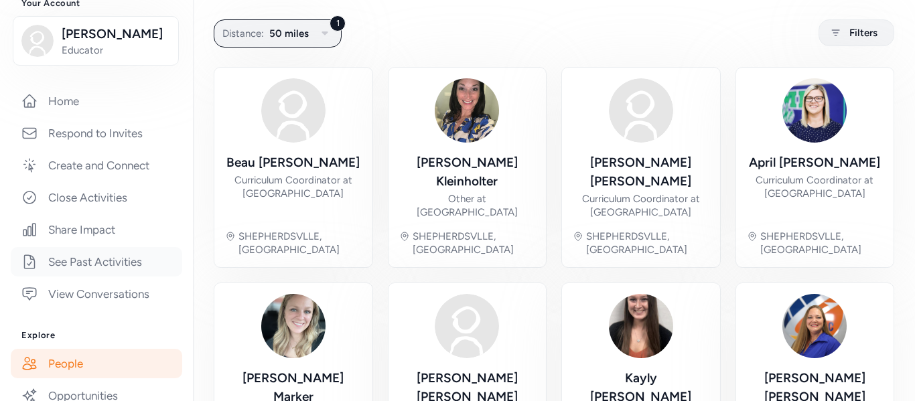
click at [136, 270] on link "See Past Activities" at bounding box center [96, 261] width 171 height 29
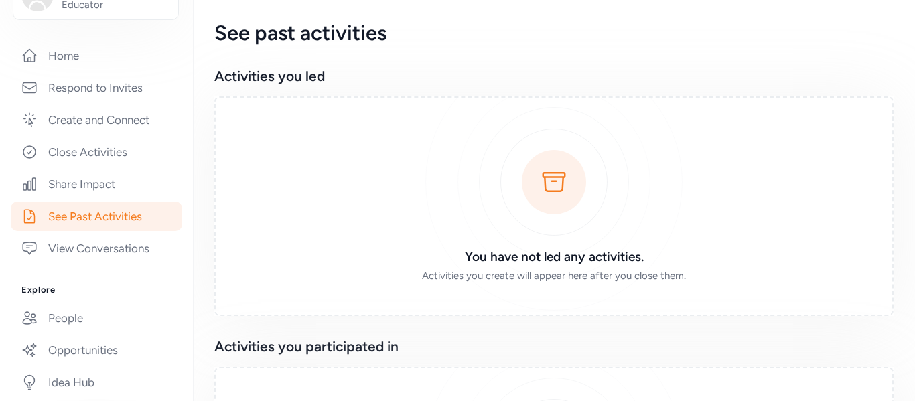
scroll to position [211, 0]
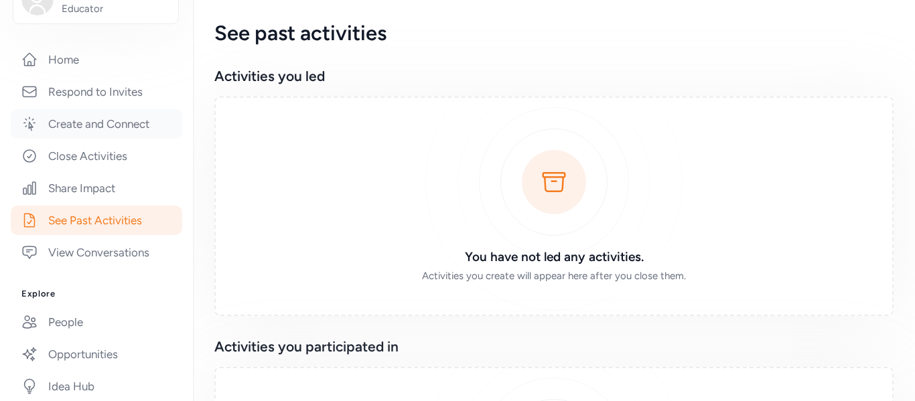
click at [136, 135] on link "Create and Connect" at bounding box center [96, 123] width 171 height 29
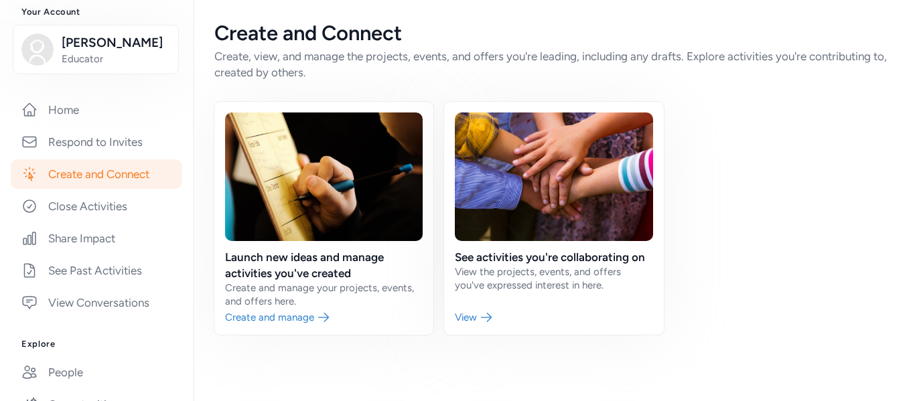
scroll to position [187, 0]
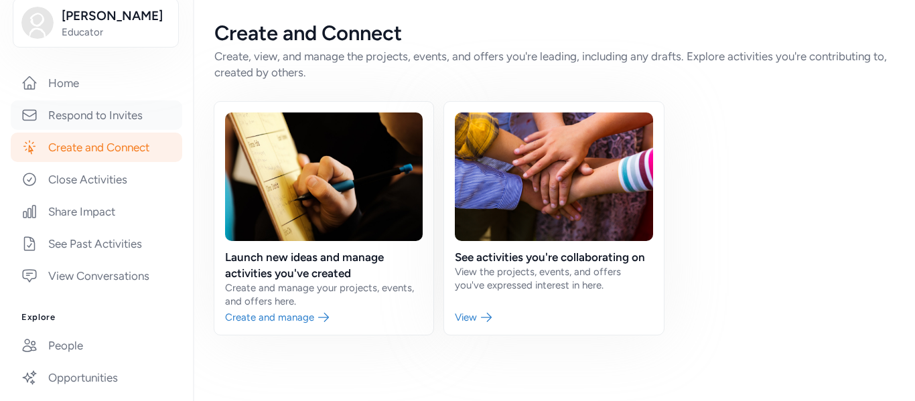
click at [61, 102] on link "Respond to Invites" at bounding box center [96, 114] width 171 height 29
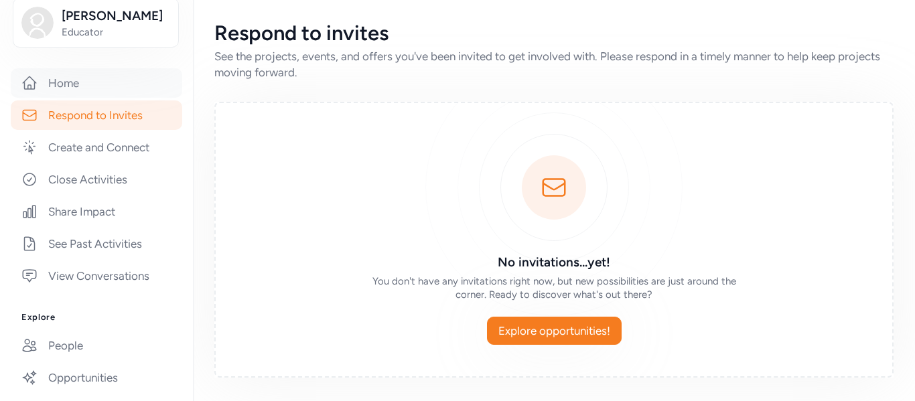
click at [72, 81] on link "Home" at bounding box center [96, 82] width 171 height 29
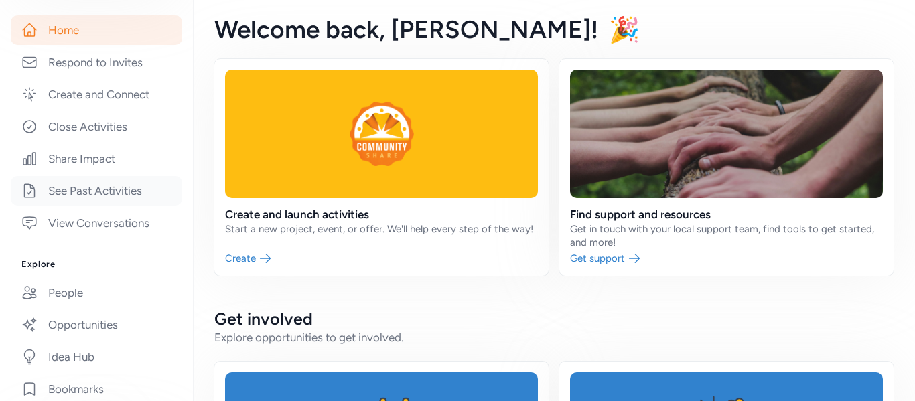
scroll to position [254, 0]
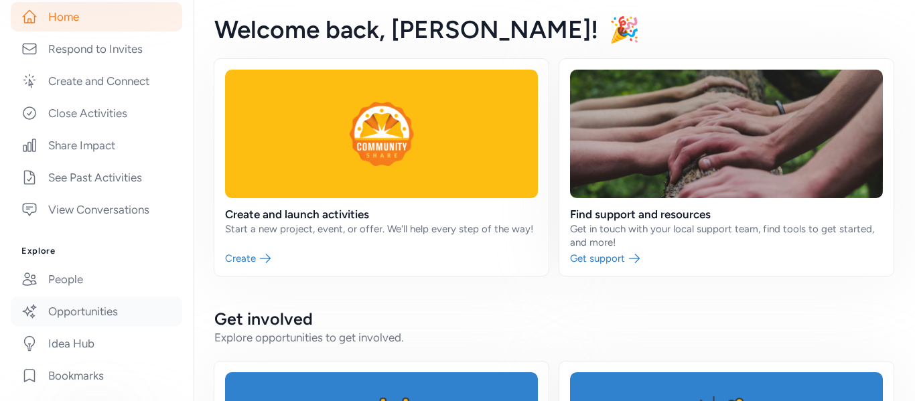
click at [108, 310] on link "Opportunities" at bounding box center [96, 311] width 171 height 29
